Goal: Entertainment & Leisure: Consume media (video, audio)

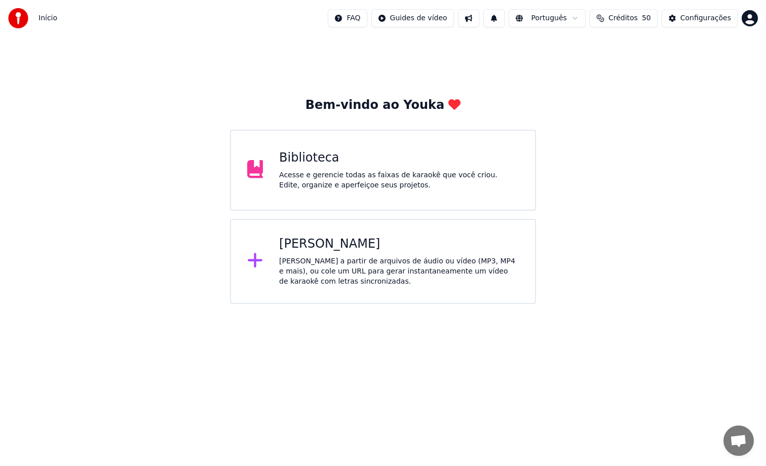
click at [455, 166] on div "Biblioteca Acesse e gerencie todas as faixas de karaokê que você criou. Edite, …" at bounding box center [399, 170] width 240 height 41
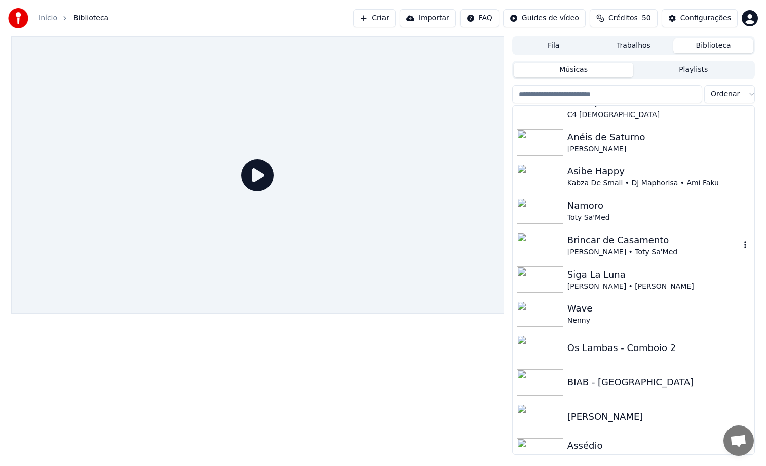
scroll to position [496, 0]
click at [597, 226] on div "Namoro Toty Sa'Med" at bounding box center [634, 211] width 242 height 34
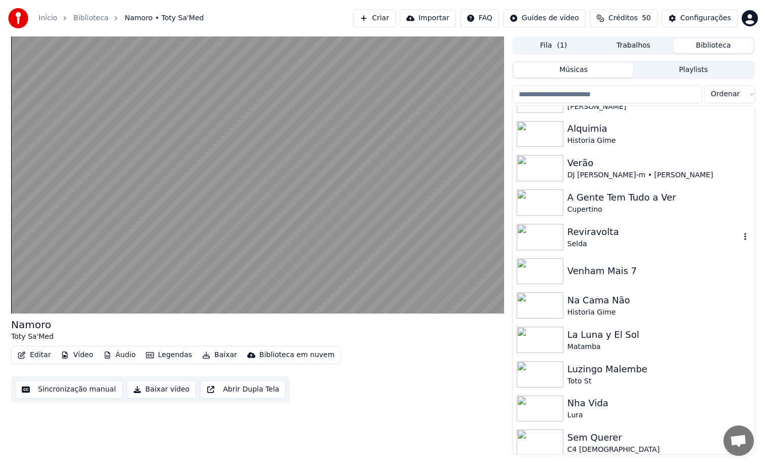
scroll to position [161, 0]
click at [614, 335] on div "La Luna y El Sol" at bounding box center [653, 335] width 173 height 14
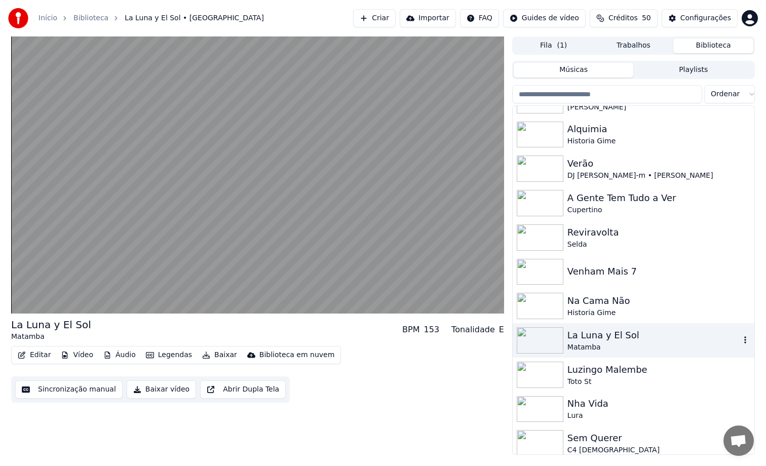
click at [614, 335] on div "La Luna y El Sol" at bounding box center [653, 335] width 173 height 14
